Goal: Task Accomplishment & Management: Manage account settings

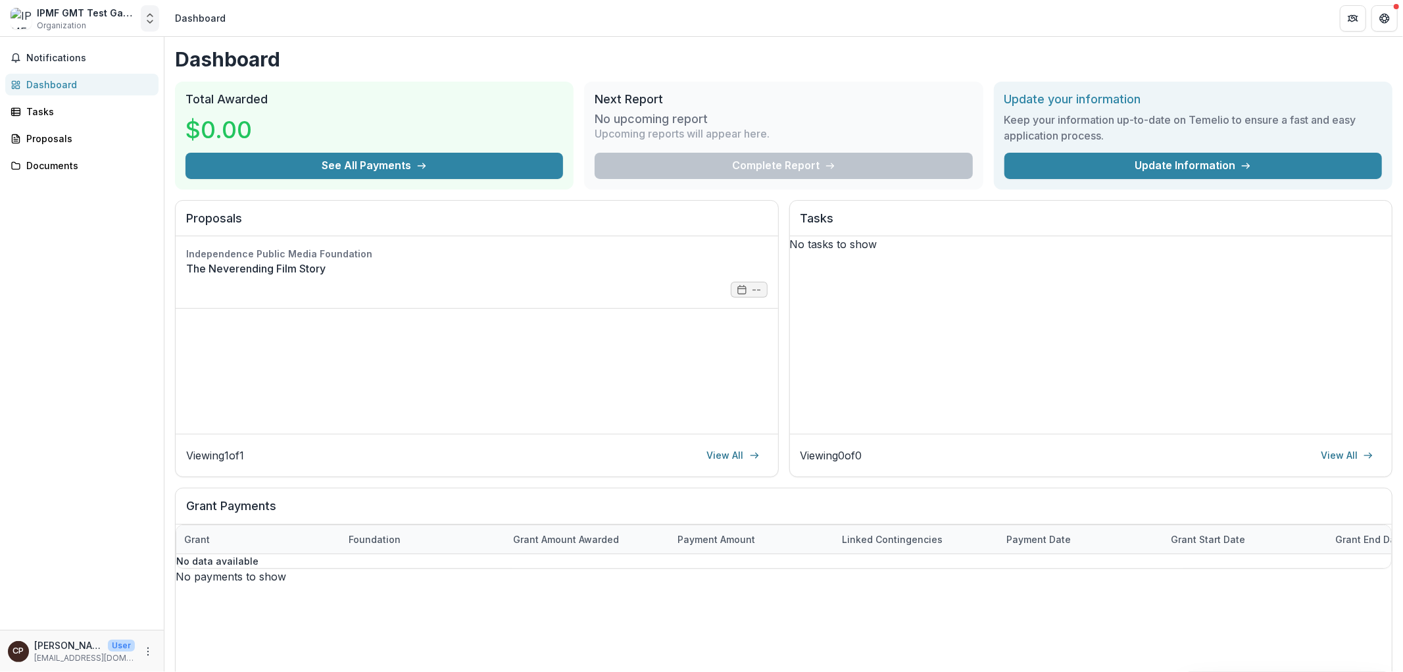
click at [153, 14] on icon "Open entity switcher" at bounding box center [149, 18] width 13 height 13
click at [95, 107] on link "Contributor Portal" at bounding box center [82, 101] width 158 height 24
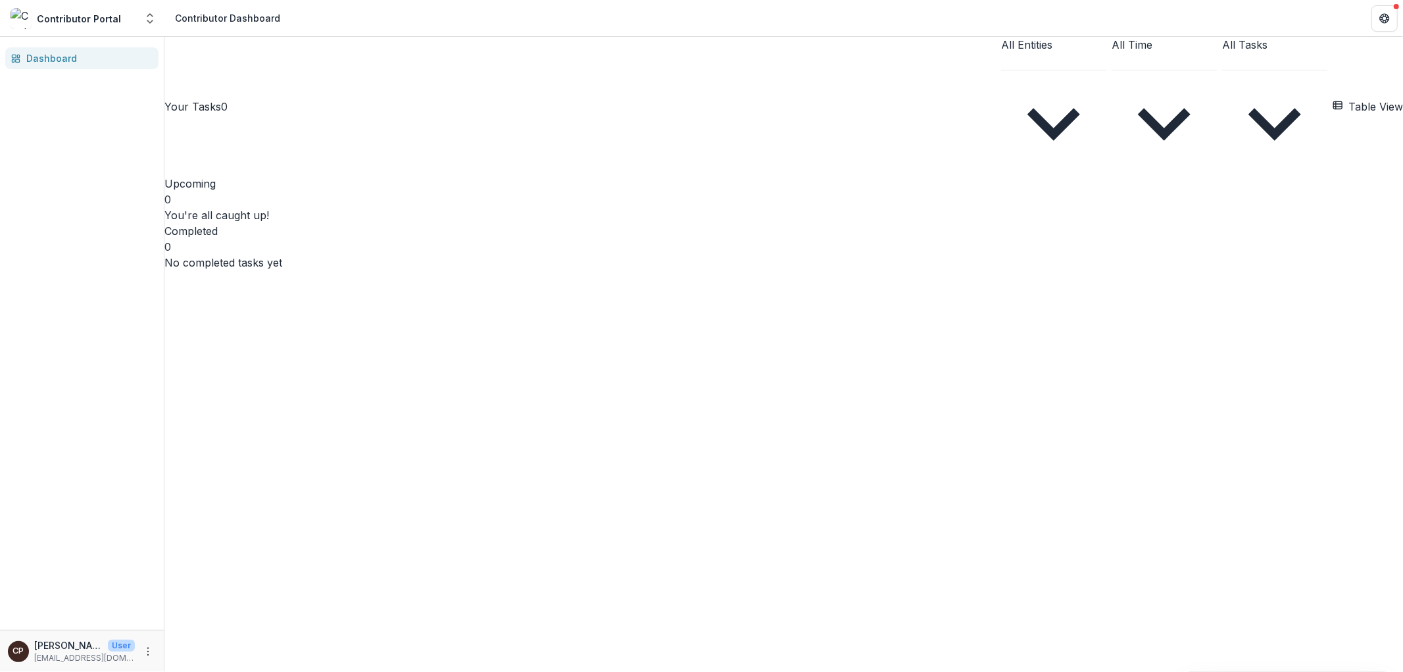
click at [129, 20] on div "Contributor Portal" at bounding box center [73, 18] width 125 height 21
click at [151, 14] on polyline "Open entity switcher" at bounding box center [149, 15] width 5 height 3
click at [862, 235] on div "Your Tasks 0 All Entities All Time All Tasks Table View Upcoming 0 You're all c…" at bounding box center [783, 154] width 1239 height 234
click at [150, 646] on icon "More" at bounding box center [148, 651] width 11 height 11
click at [195, 649] on button "Logout" at bounding box center [234, 645] width 141 height 22
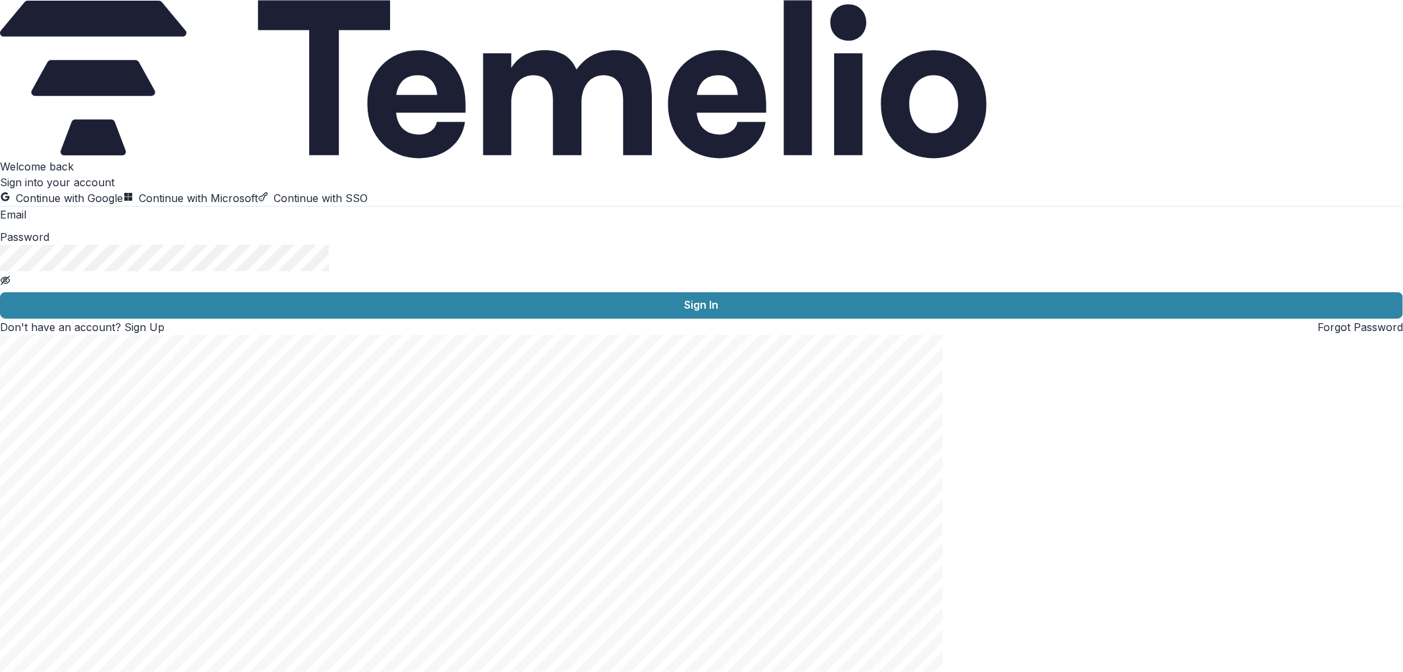
click at [132, 224] on input at bounding box center [78, 216] width 105 height 16
type input "**********"
click at [0, 292] on button "Sign In" at bounding box center [701, 305] width 1403 height 26
